Goal: Transaction & Acquisition: Purchase product/service

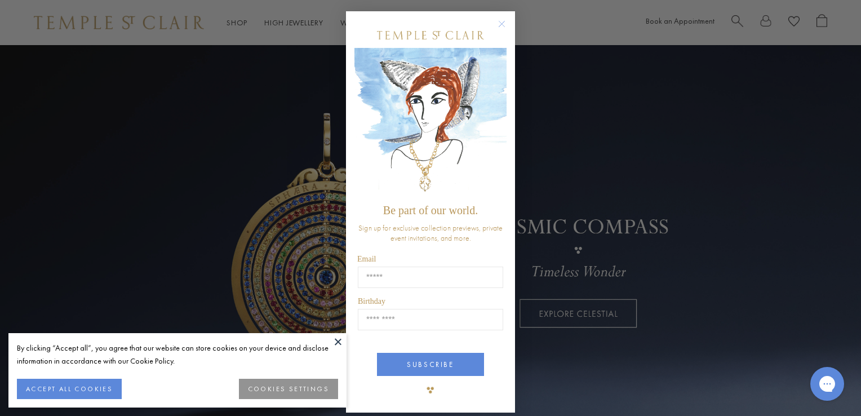
click at [503, 17] on icon "Close dialog" at bounding box center [502, 24] width 14 height 14
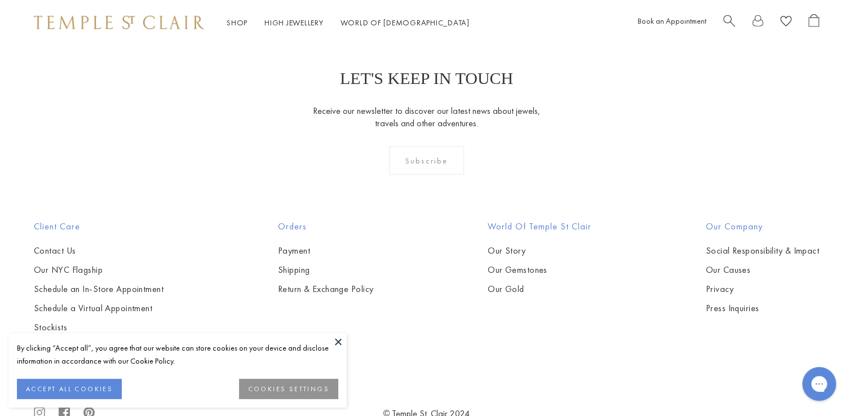
scroll to position [3221, 0]
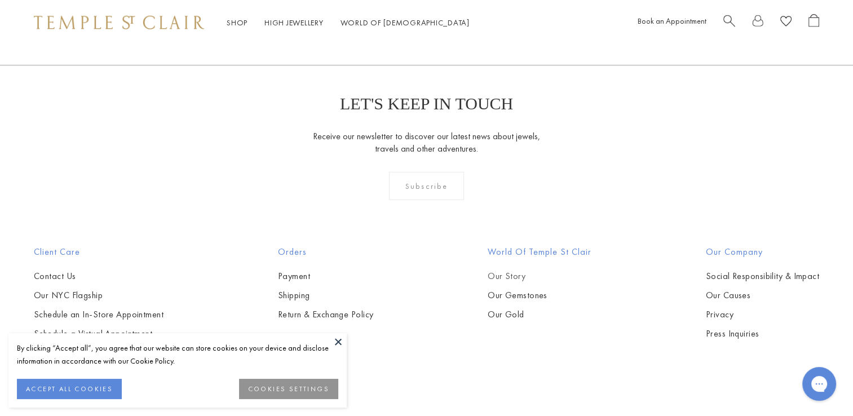
click at [521, 277] on link "Our Story" at bounding box center [540, 276] width 104 height 12
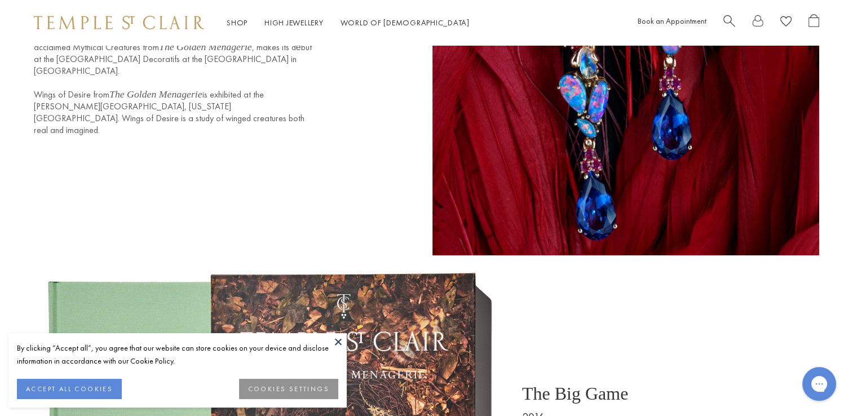
scroll to position [4151, 0]
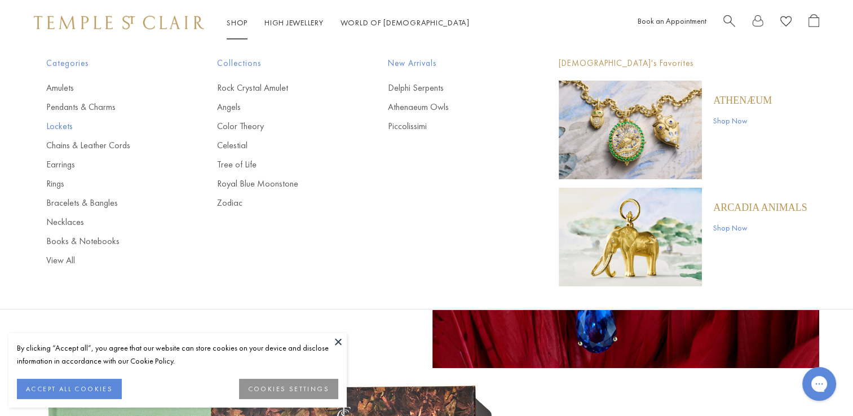
click at [56, 125] on link "Lockets" at bounding box center [109, 126] width 126 height 12
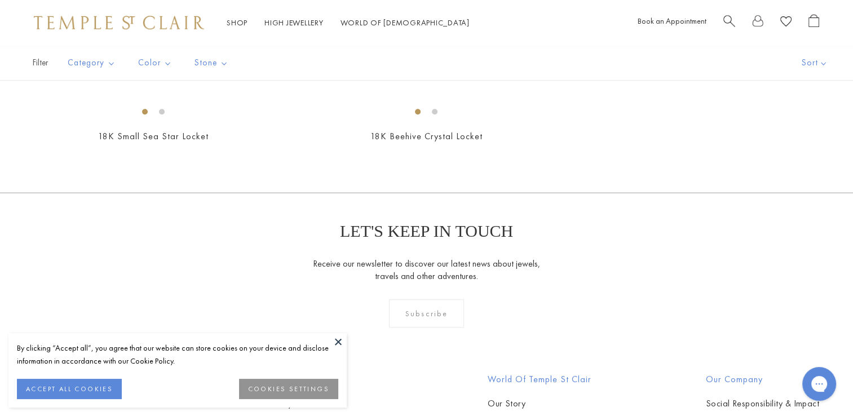
scroll to position [676, 0]
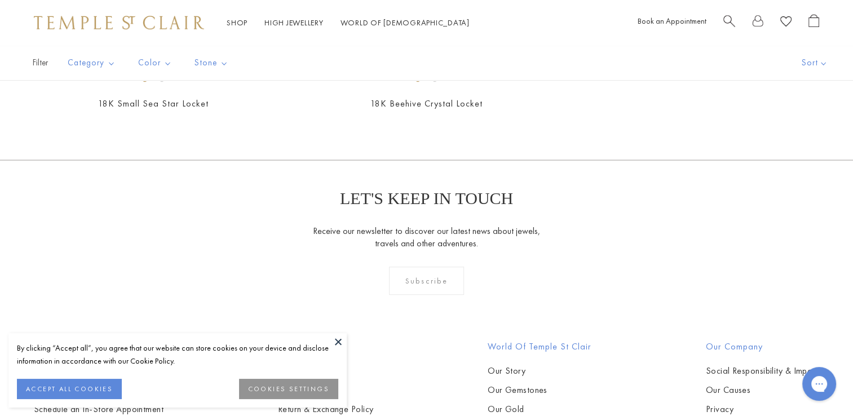
click at [0, 0] on img at bounding box center [0, 0] width 0 height 0
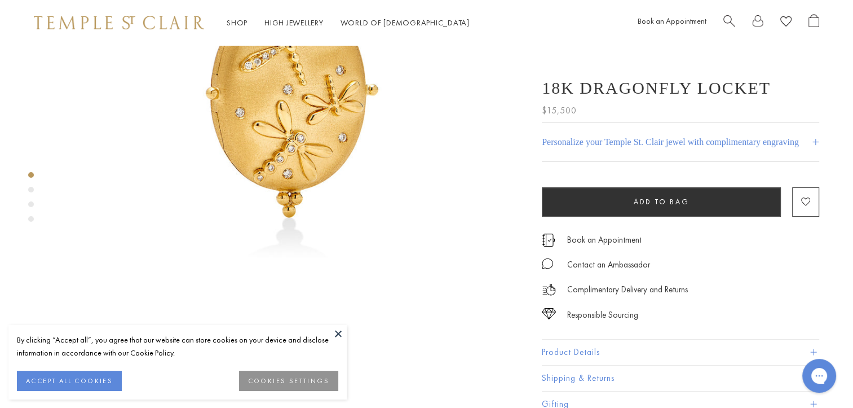
scroll to position [225, 0]
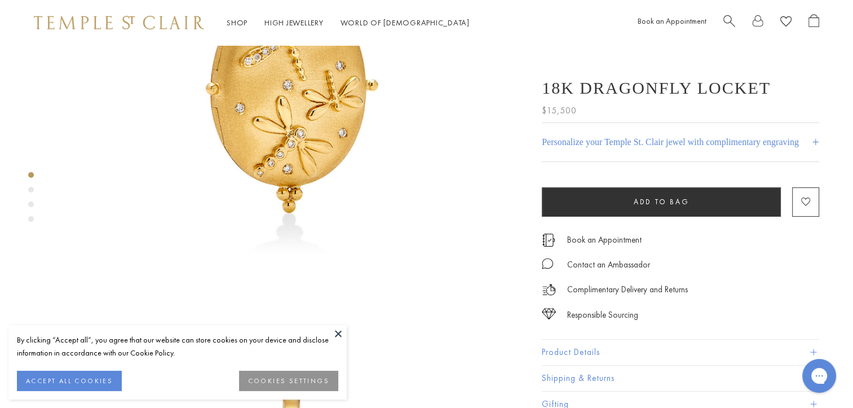
click at [813, 353] on span at bounding box center [813, 352] width 6 height 6
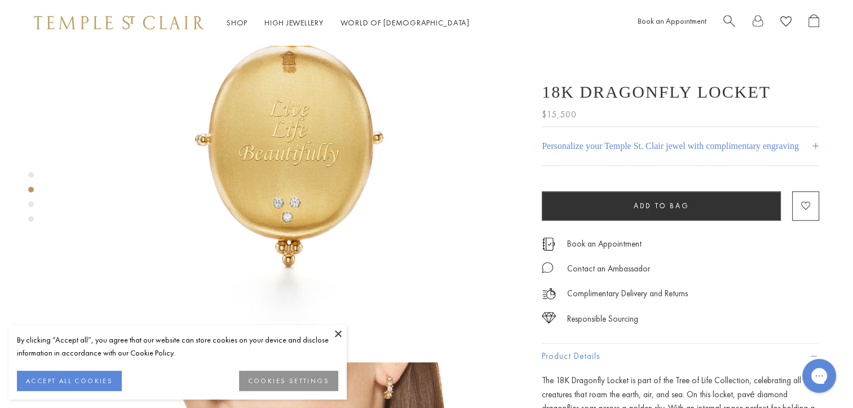
scroll to position [507, 0]
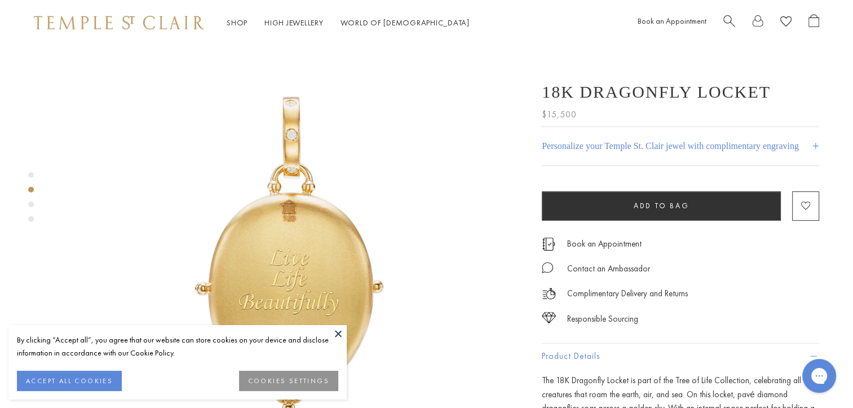
click at [268, 225] on img at bounding box center [291, 259] width 470 height 470
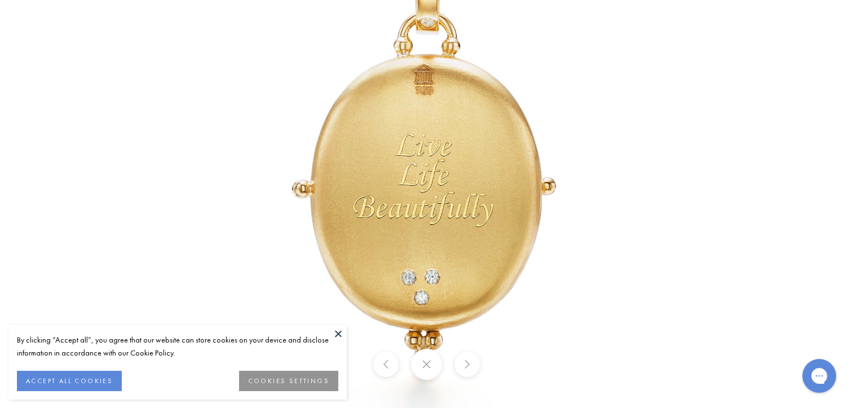
click at [473, 372] on button at bounding box center [466, 363] width 25 height 25
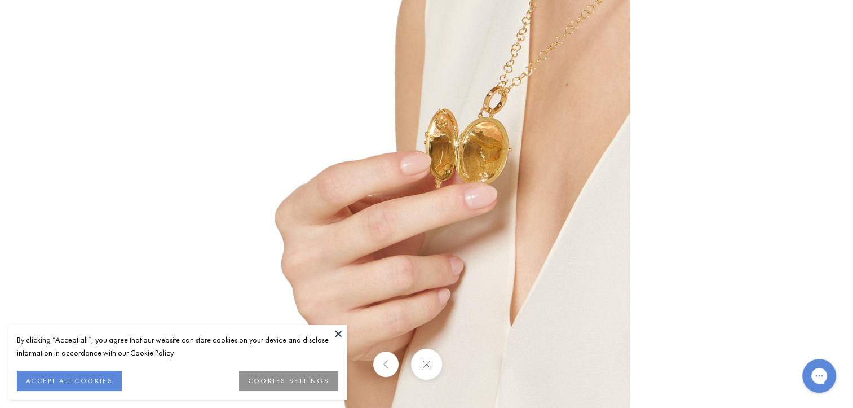
click at [466, 377] on div at bounding box center [426, 363] width 853 height 31
click at [426, 367] on button at bounding box center [426, 363] width 31 height 31
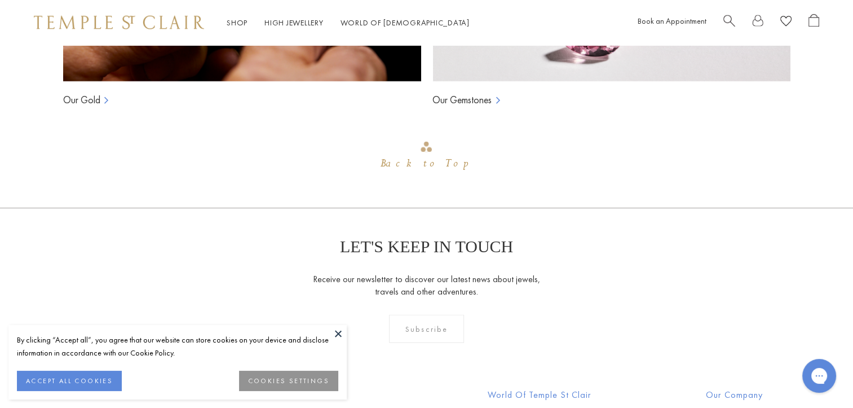
scroll to position [2212, 0]
